Goal: Task Accomplishment & Management: Complete application form

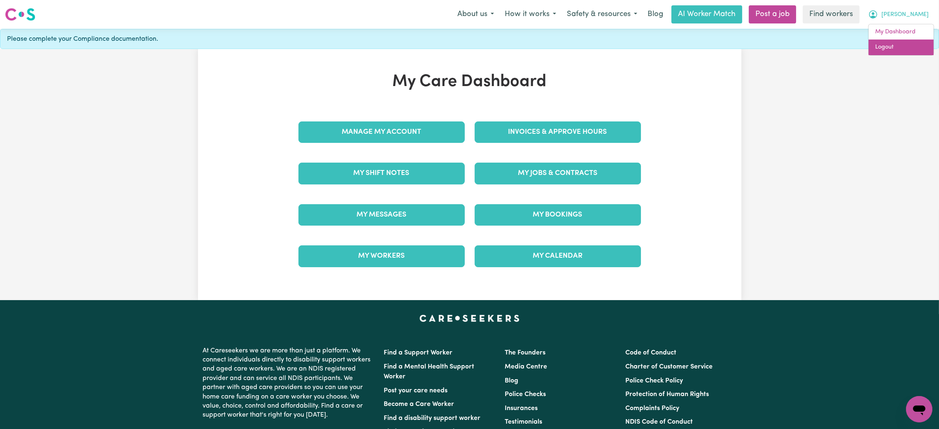
click at [881, 46] on link "Logout" at bounding box center [901, 48] width 65 height 16
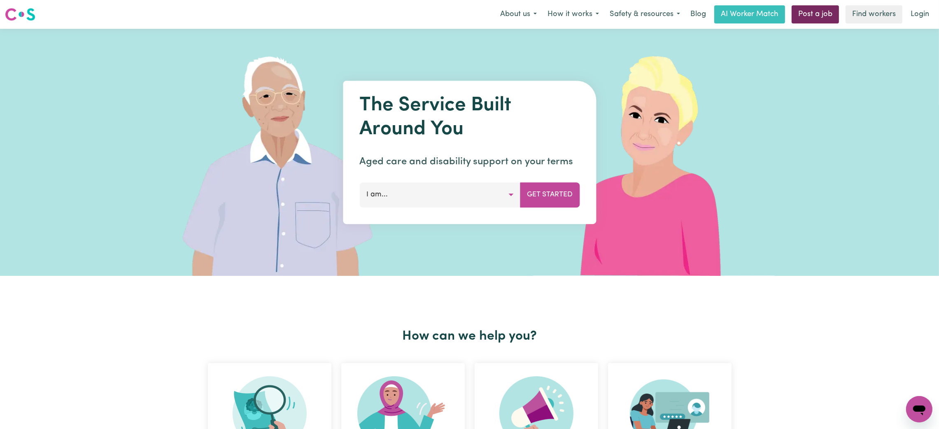
click at [815, 14] on link "Post a job" at bounding box center [815, 14] width 47 height 18
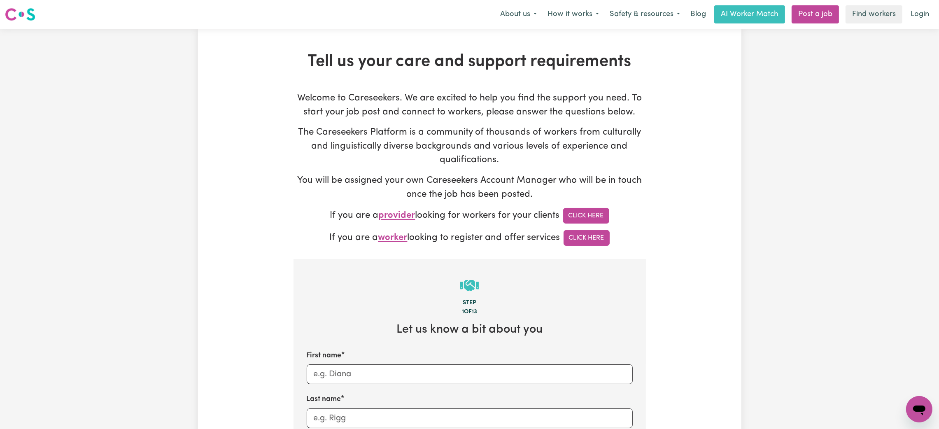
type input "[PERSON_NAME][EMAIL_ADDRESS][DOMAIN_NAME]"
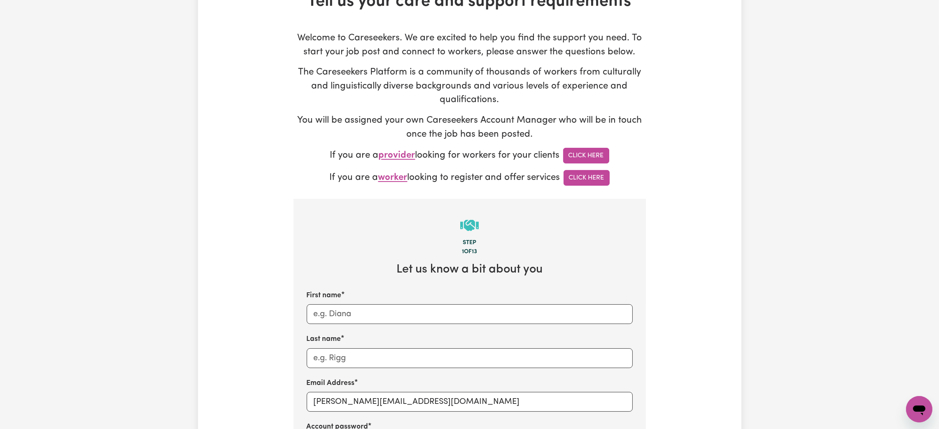
scroll to position [124, 0]
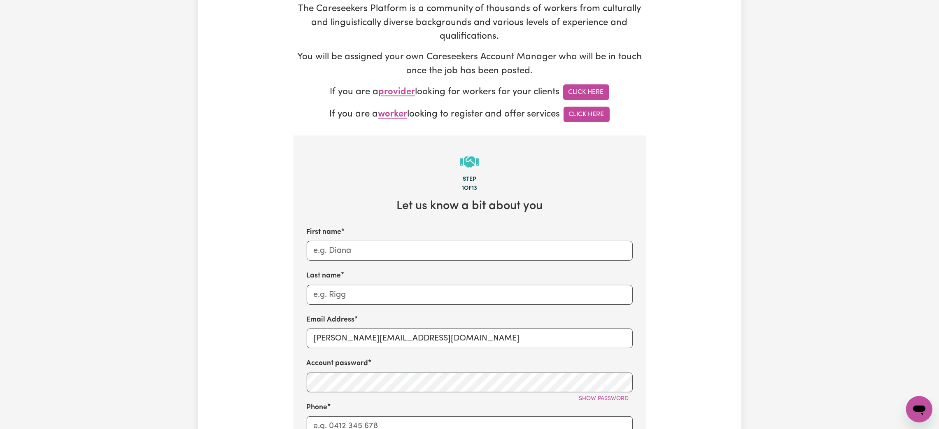
click at [368, 266] on div "First name Last name Email Address [PERSON_NAME][EMAIL_ADDRESS][DOMAIN_NAME] Ac…" at bounding box center [470, 397] width 326 height 341
click at [366, 257] on input "First name" at bounding box center [470, 251] width 326 height 20
type input "[PERSON_NAME]"
type input "BelmoreNSW"
type input "[EMAIL_ADDRESS][DOMAIN_NAME]"
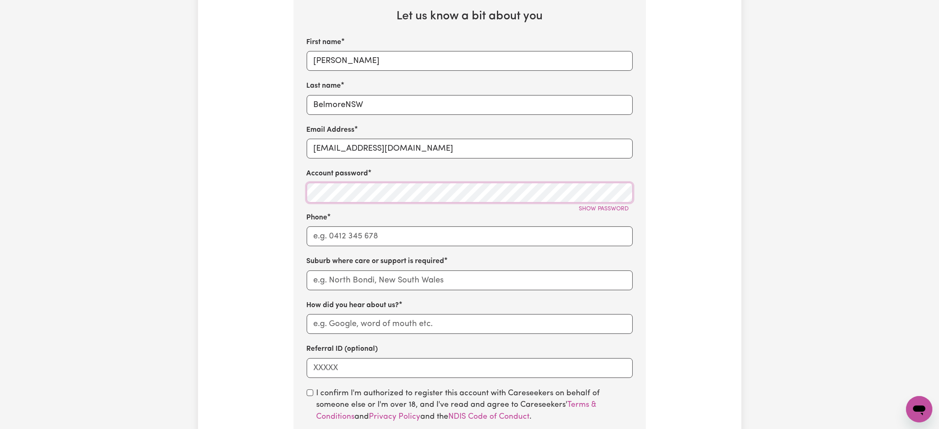
scroll to position [370, 0]
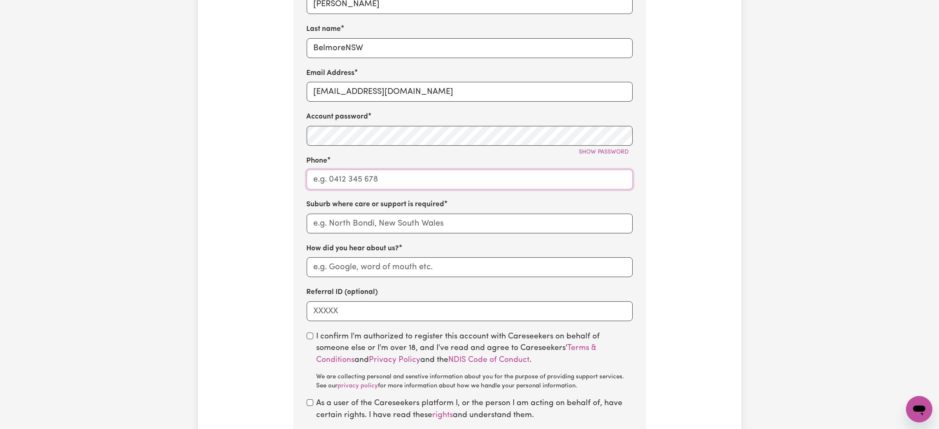
click at [372, 185] on input "Phone" at bounding box center [470, 180] width 326 height 20
type input "1300765465"
click at [365, 234] on input "text" at bounding box center [470, 224] width 326 height 20
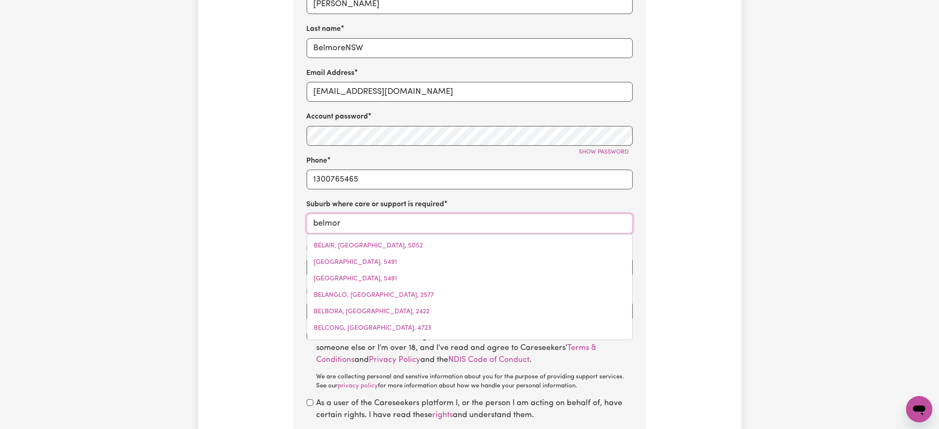
type input "[PERSON_NAME]"
type input "[GEOGRAPHIC_DATA], [GEOGRAPHIC_DATA], 2192"
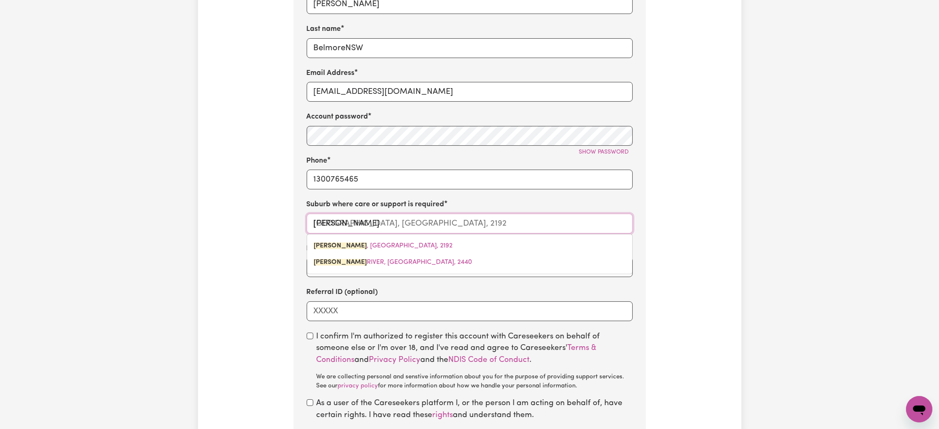
click at [409, 236] on div "[GEOGRAPHIC_DATA] , [GEOGRAPHIC_DATA], [STREET_ADDRESS][PERSON_NAME]" at bounding box center [470, 254] width 326 height 40
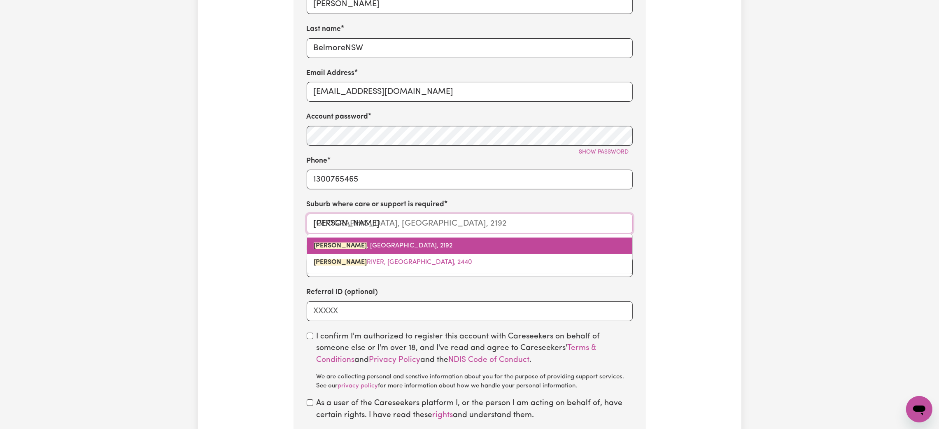
click at [409, 249] on span "[GEOGRAPHIC_DATA] , [GEOGRAPHIC_DATA], 2192" at bounding box center [383, 246] width 139 height 7
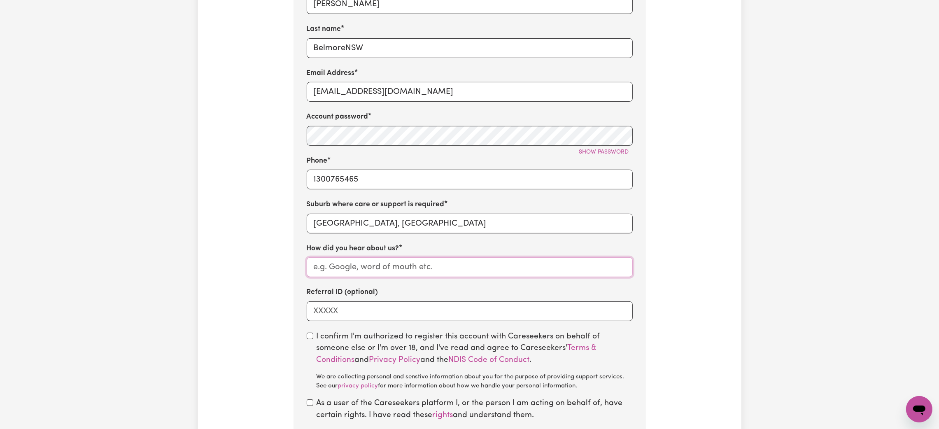
click at [448, 269] on input "How did you hear about us?" at bounding box center [470, 267] width 326 height 20
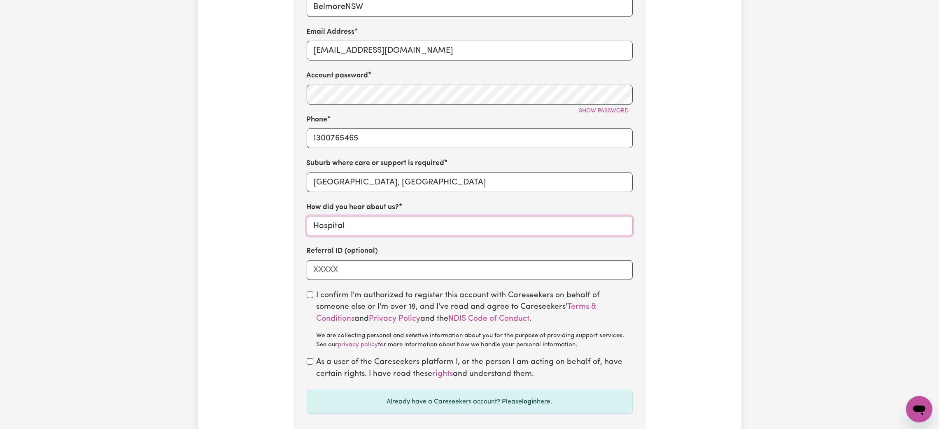
scroll to position [432, 0]
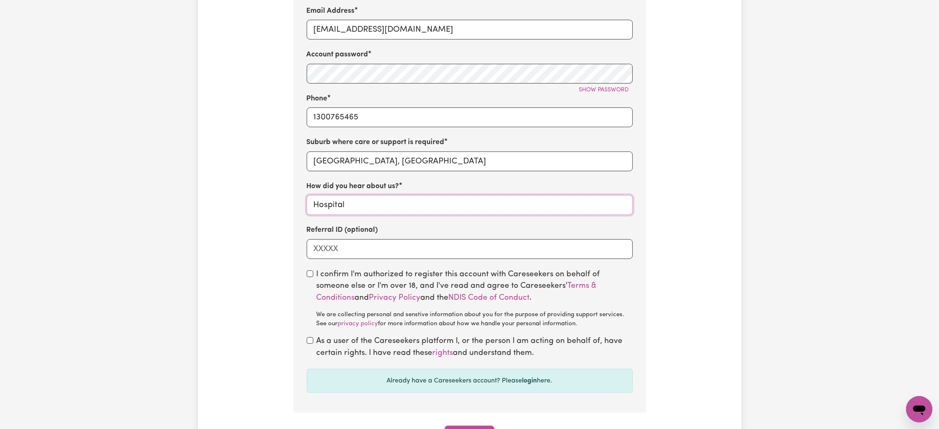
type input "Hospital"
click at [308, 271] on div "I confirm I'm authorized to register this account with Careseekers on behalf of…" at bounding box center [470, 299] width 326 height 60
click at [305, 340] on section "Step 1 of 13 Let us know a bit about you First name [PERSON_NAME] Last name Bel…" at bounding box center [470, 120] width 353 height 586
click at [310, 343] on input "checkbox" at bounding box center [310, 340] width 7 height 7
checkbox input "true"
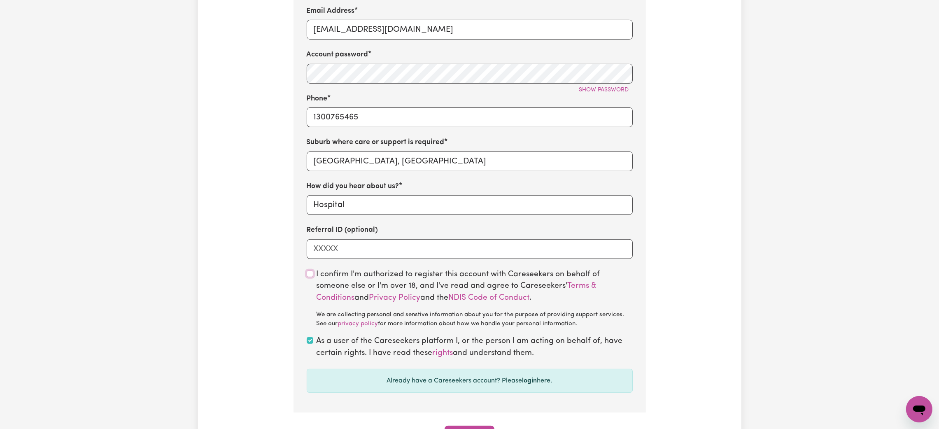
click at [312, 274] on input "checkbox" at bounding box center [310, 274] width 7 height 7
checkbox input "true"
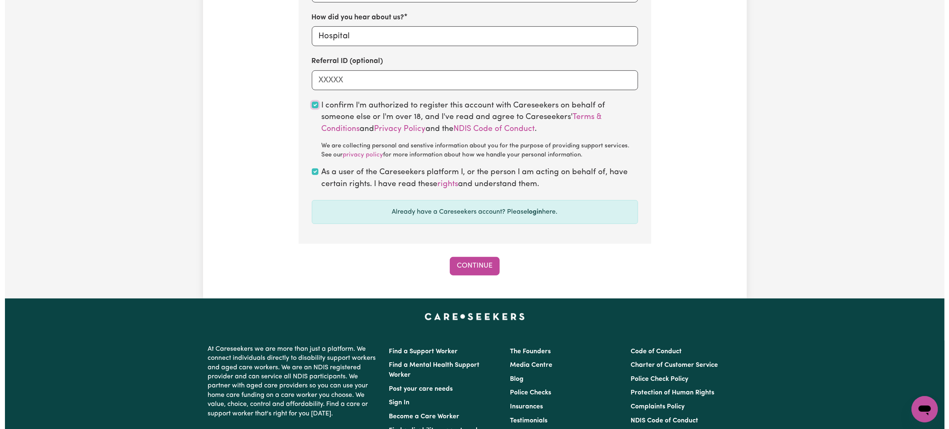
scroll to position [617, 0]
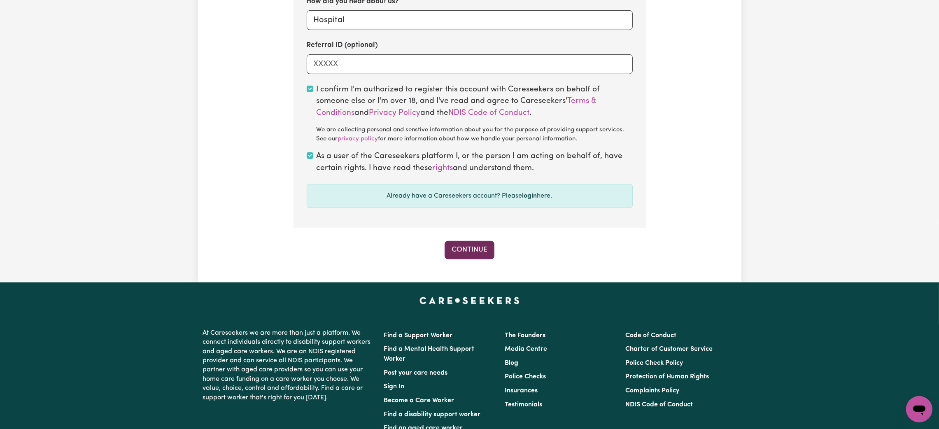
click at [472, 252] on button "Continue" at bounding box center [470, 250] width 50 height 18
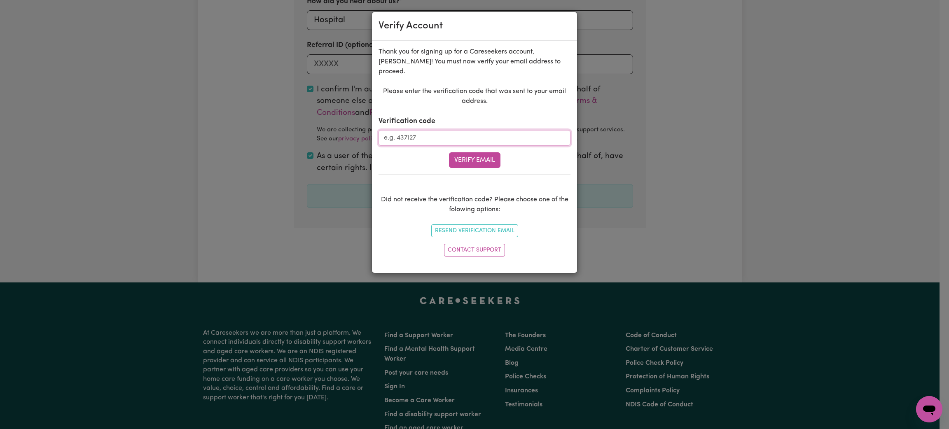
click at [471, 133] on input "Verification code" at bounding box center [474, 138] width 192 height 16
paste input "747002"
type input "747002"
click at [472, 152] on button "Verify Email" at bounding box center [474, 160] width 51 height 16
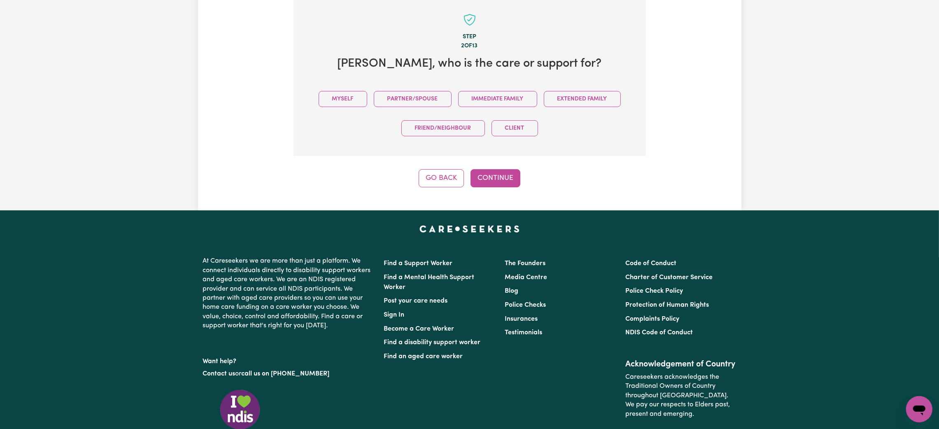
scroll to position [260, 0]
